Goal: Information Seeking & Learning: Understand process/instructions

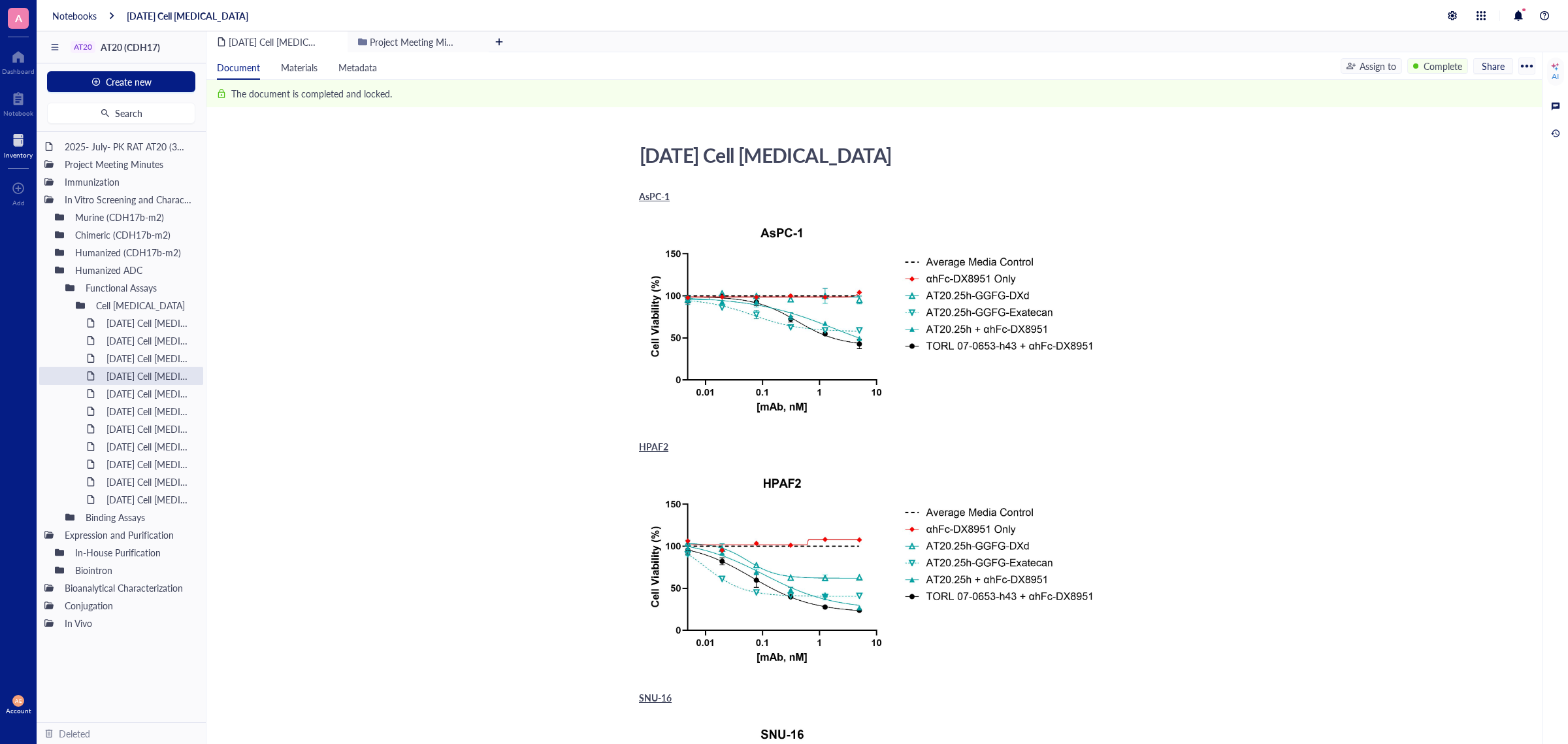
click at [17, 146] on div at bounding box center [18, 140] width 29 height 21
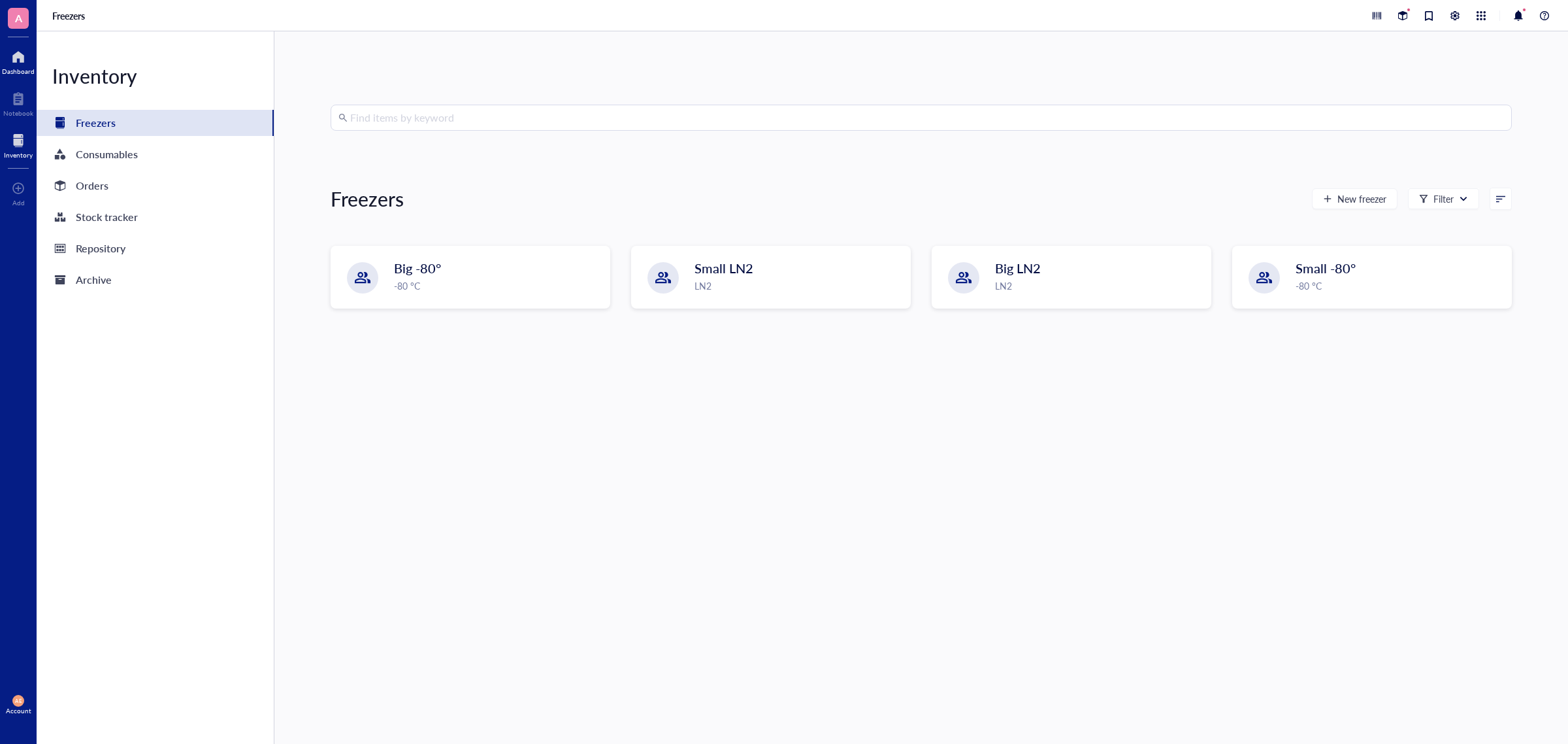
click at [20, 59] on div at bounding box center [18, 57] width 33 height 21
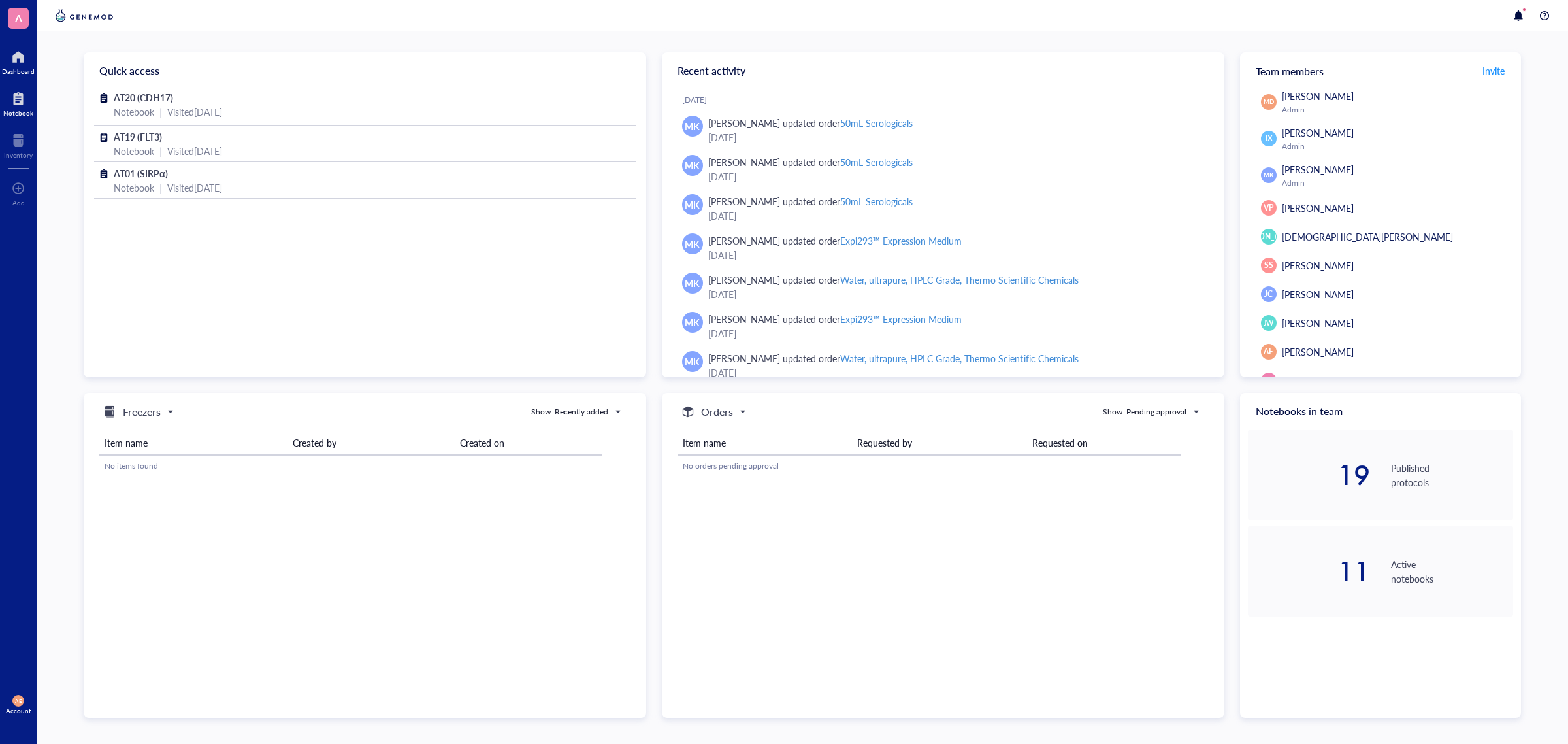
click at [20, 109] on div "Notebook" at bounding box center [18, 113] width 30 height 8
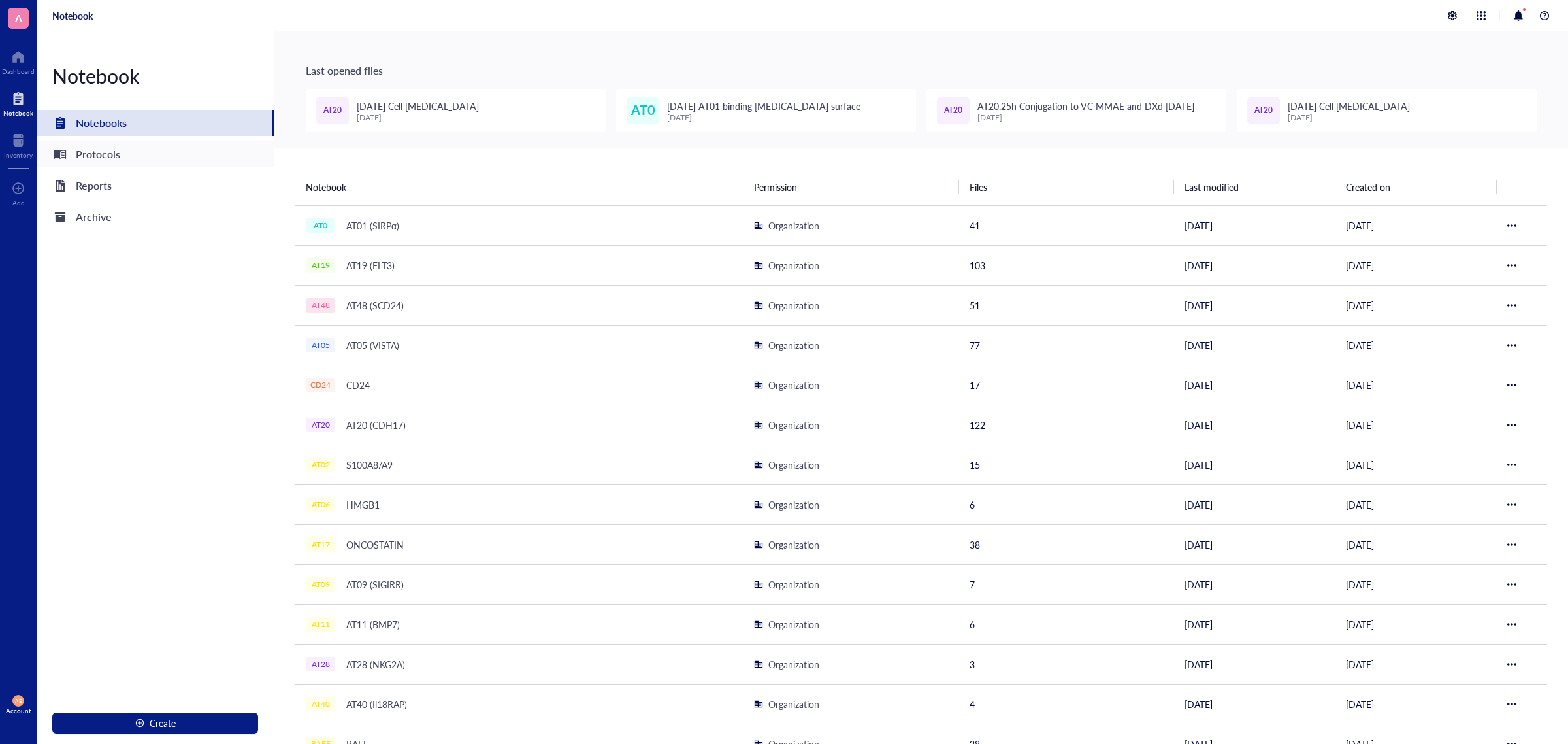
click at [92, 155] on div "Protocols" at bounding box center [98, 154] width 44 height 18
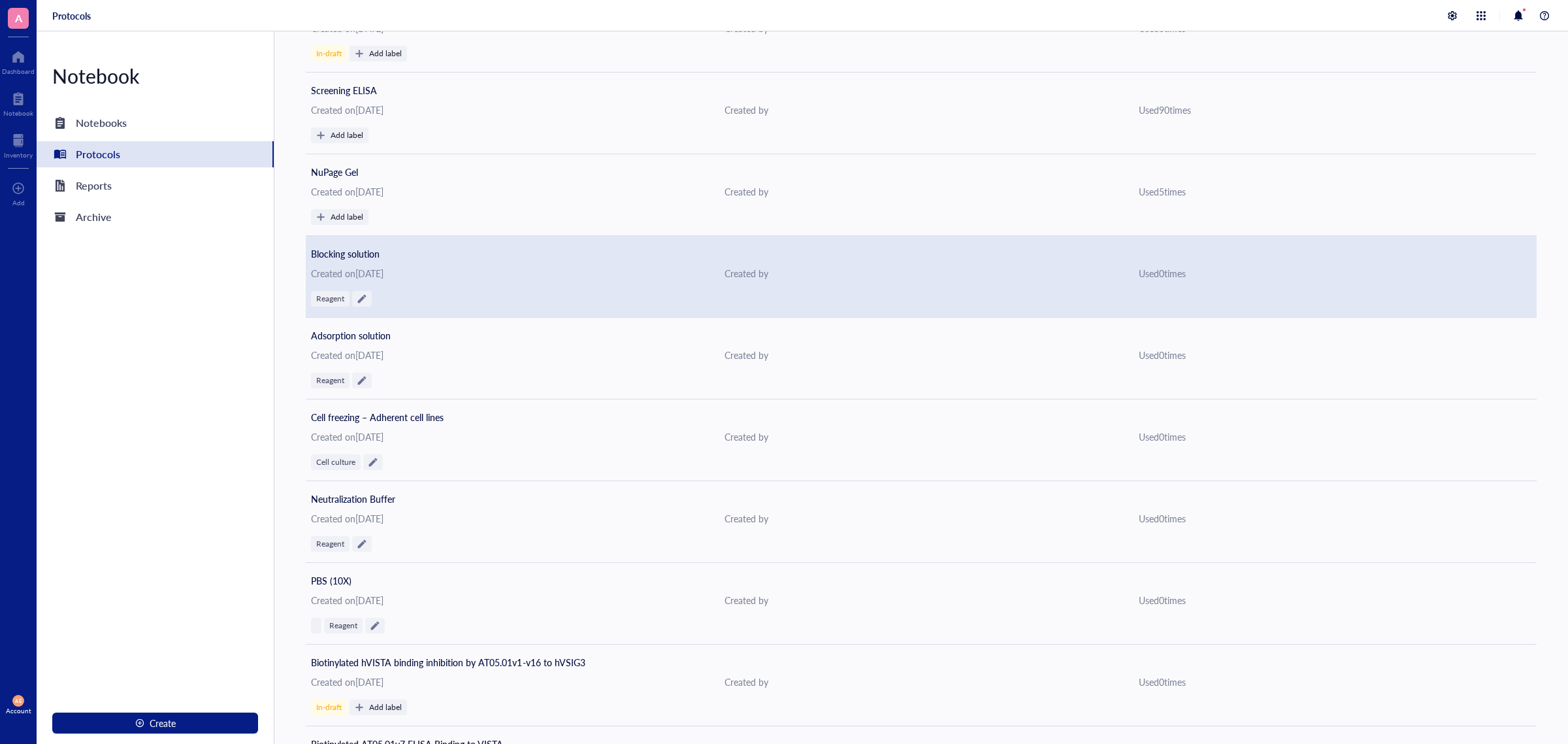
scroll to position [1062, 0]
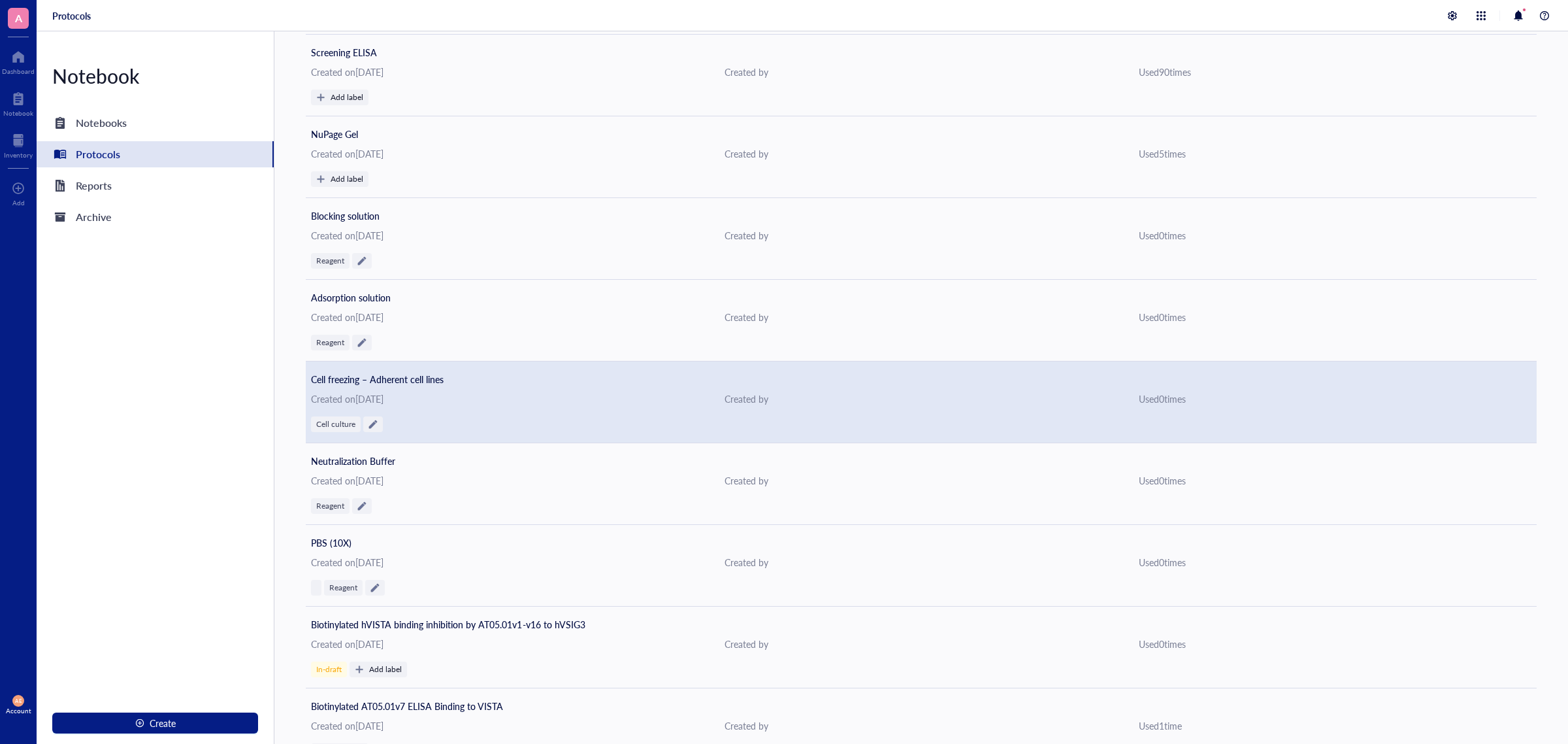
click at [409, 379] on span "Cell freezing – Adherent cell lines" at bounding box center [377, 379] width 133 height 13
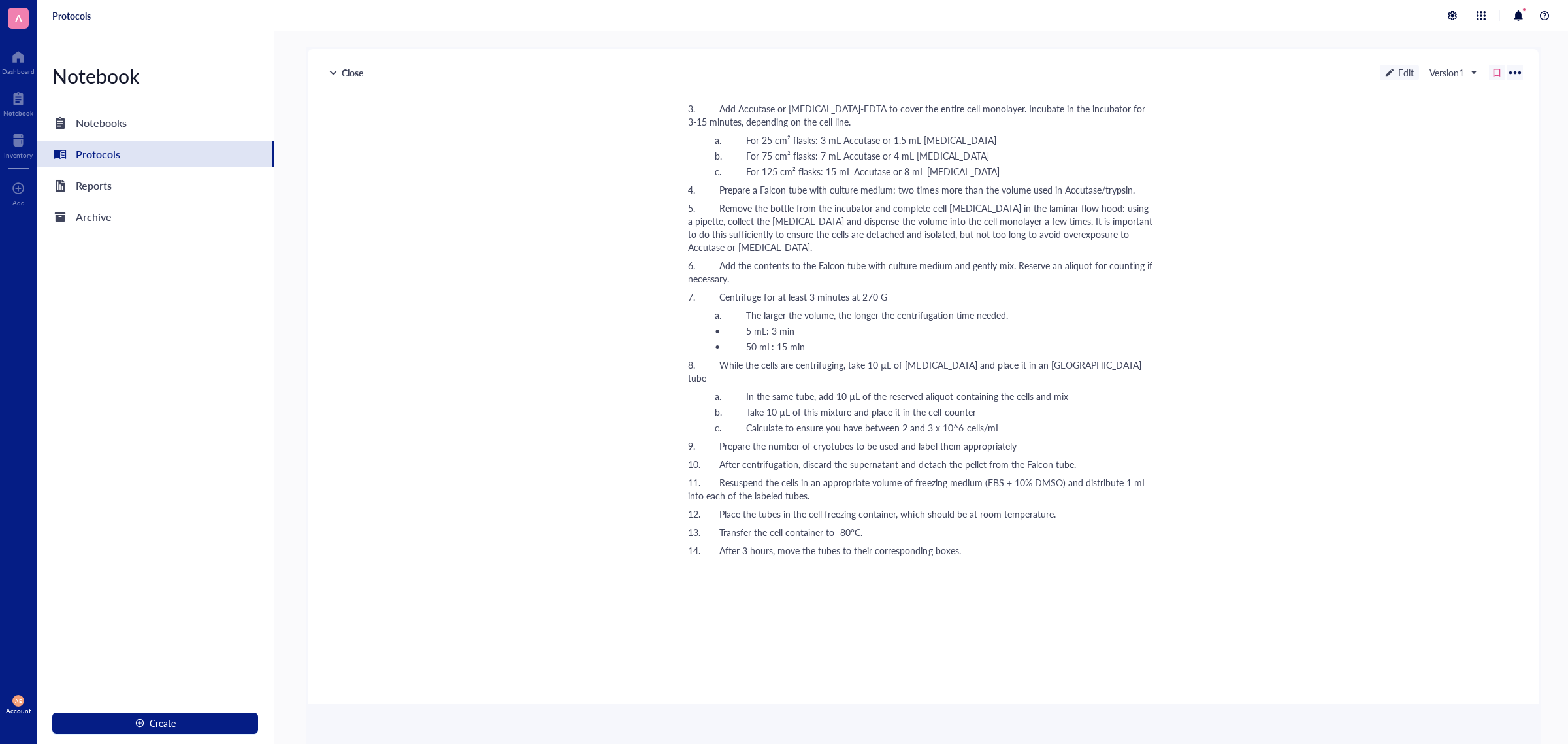
scroll to position [408, 0]
